Goal: Register for event/course

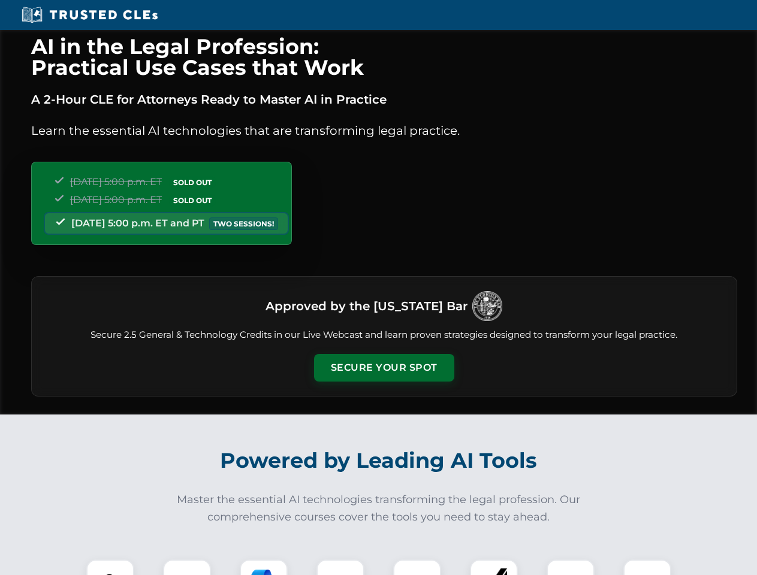
click at [383, 368] on button "Secure Your Spot" at bounding box center [384, 368] width 140 height 28
click at [110, 567] on img at bounding box center [110, 583] width 35 height 35
click at [187, 567] on div at bounding box center [187, 584] width 48 height 48
